Goal: Information Seeking & Learning: Learn about a topic

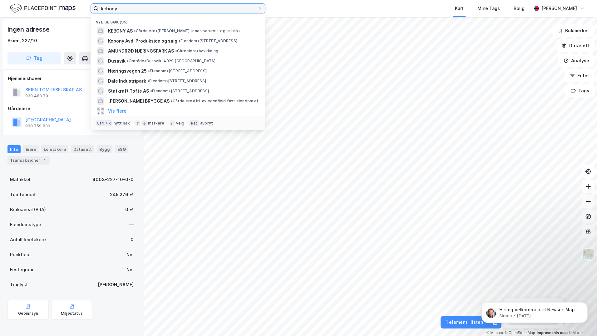
click at [157, 12] on input "kebony" at bounding box center [177, 8] width 159 height 9
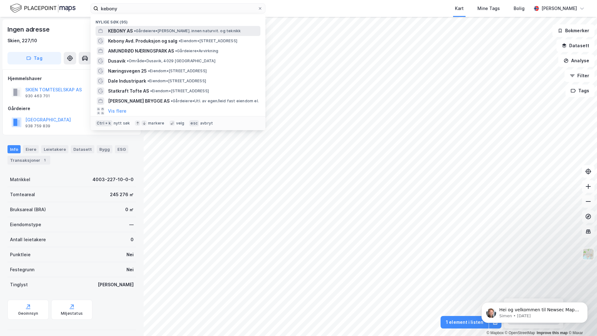
click at [158, 34] on div "KEBONY AS • [PERSON_NAME]. innen naturvit. og teknikk" at bounding box center [183, 30] width 151 height 7
